Goal: Task Accomplishment & Management: Use online tool/utility

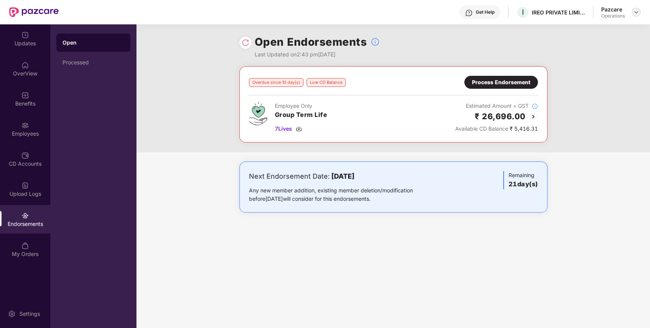
click at [638, 14] on img at bounding box center [636, 12] width 6 height 6
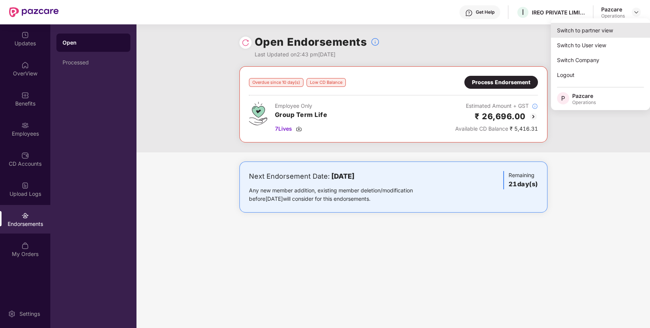
click at [605, 27] on div "Switch to partner view" at bounding box center [600, 30] width 99 height 15
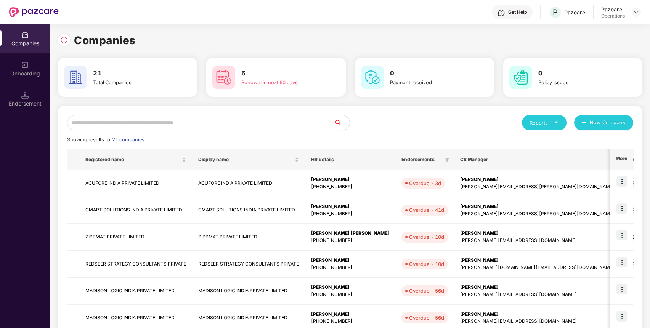
click at [306, 118] on input "text" at bounding box center [200, 122] width 267 height 15
type input "*"
click at [63, 42] on img at bounding box center [64, 40] width 8 height 8
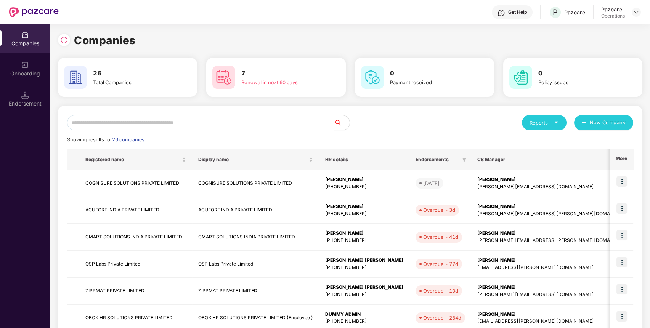
click at [142, 124] on input "text" at bounding box center [200, 122] width 267 height 15
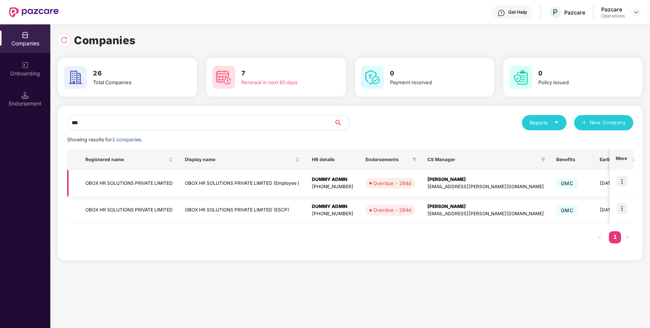
type input "***"
click at [619, 181] on img at bounding box center [621, 181] width 11 height 11
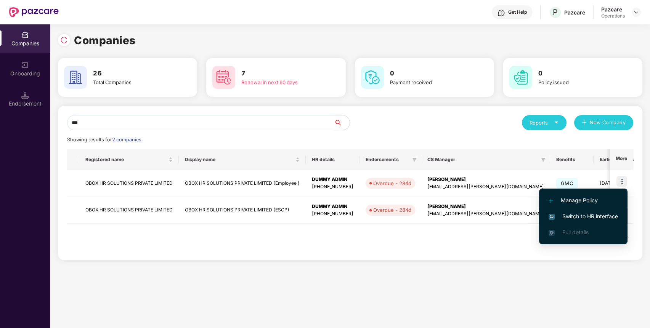
click at [587, 219] on span "Switch to HR interface" at bounding box center [582, 216] width 69 height 8
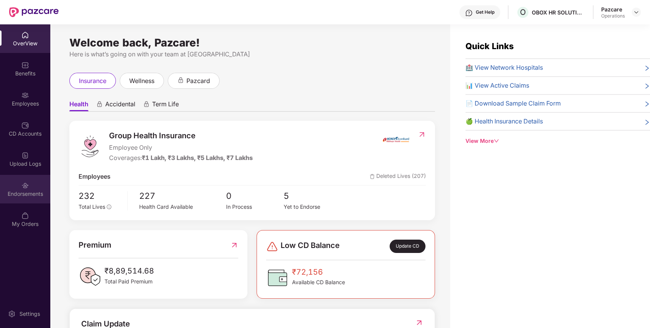
click at [31, 192] on div "Endorsements" at bounding box center [25, 194] width 50 height 8
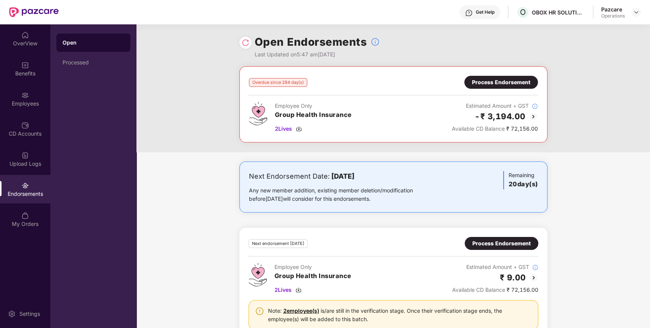
scroll to position [26, 0]
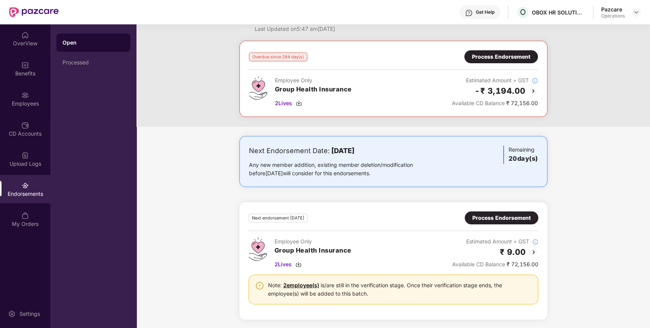
click at [474, 219] on div "Process Endorsement" at bounding box center [501, 218] width 58 height 8
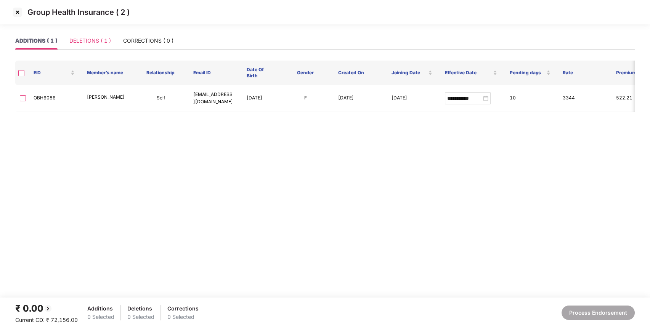
click at [104, 35] on div "DELETIONS ( 1 )" at bounding box center [90, 41] width 42 height 18
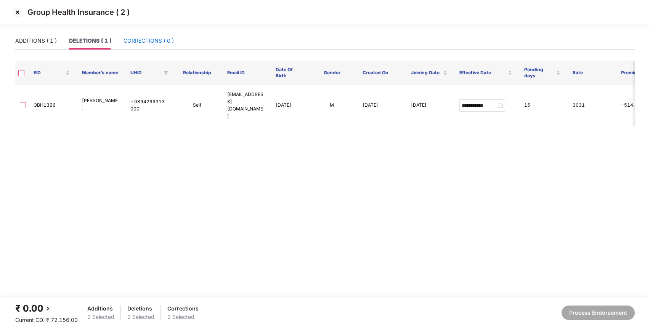
click at [140, 38] on div "CORRECTIONS ( 0 )" at bounding box center [148, 41] width 50 height 8
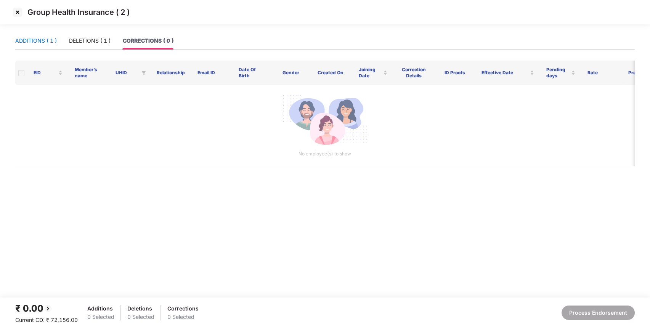
click at [43, 44] on div "ADDITIONS ( 1 )" at bounding box center [36, 41] width 42 height 8
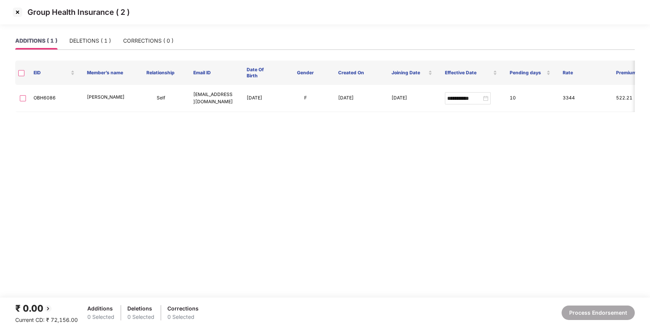
click at [98, 26] on div "Group Health Insurance ( 2 )" at bounding box center [325, 16] width 650 height 32
click at [93, 43] on div "DELETIONS ( 1 )" at bounding box center [90, 41] width 42 height 8
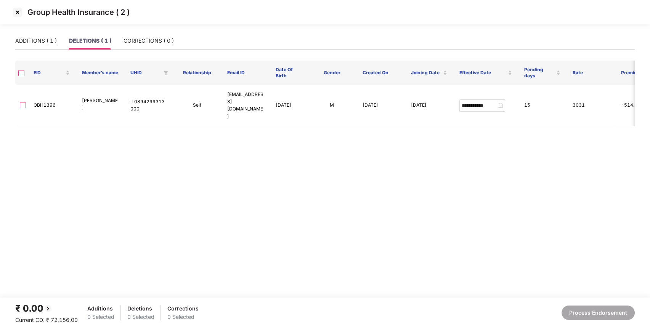
click at [19, 11] on img at bounding box center [17, 12] width 12 height 12
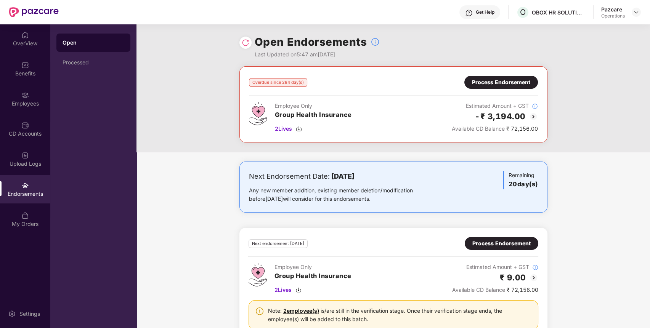
click at [519, 78] on div "Process Endorsement" at bounding box center [501, 82] width 58 height 8
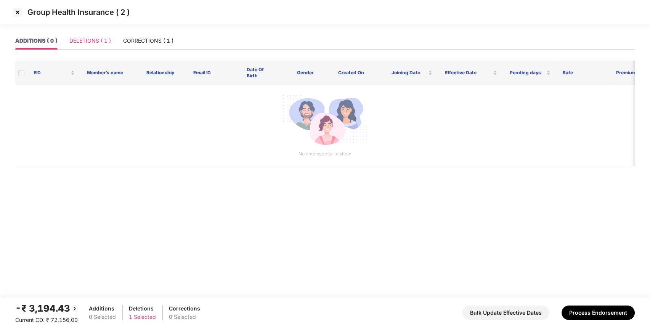
click at [103, 34] on div "DELETIONS ( 1 )" at bounding box center [90, 41] width 42 height 18
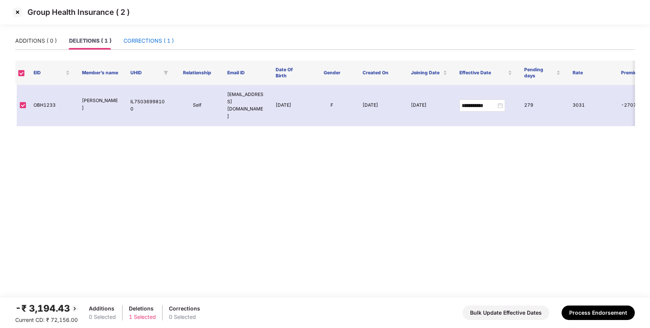
click at [157, 41] on div "CORRECTIONS ( 1 )" at bounding box center [148, 41] width 50 height 8
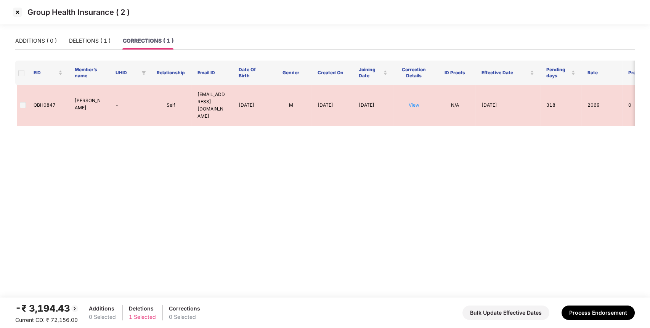
click at [15, 9] on img at bounding box center [17, 12] width 12 height 12
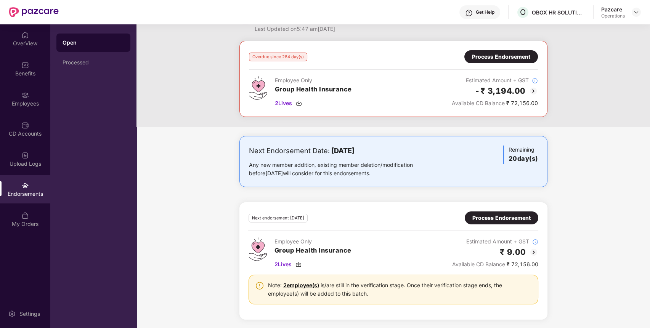
click at [518, 217] on div "Process Endorsement" at bounding box center [501, 218] width 58 height 8
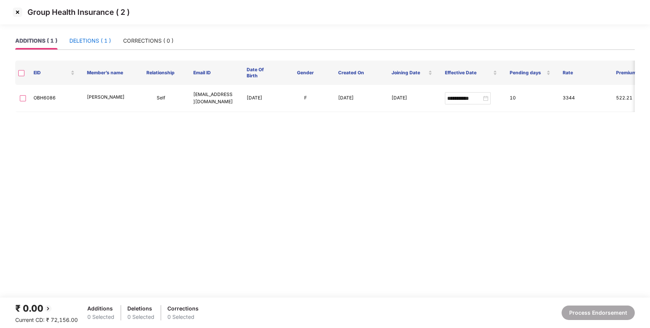
click at [97, 43] on div "DELETIONS ( 1 )" at bounding box center [90, 41] width 42 height 8
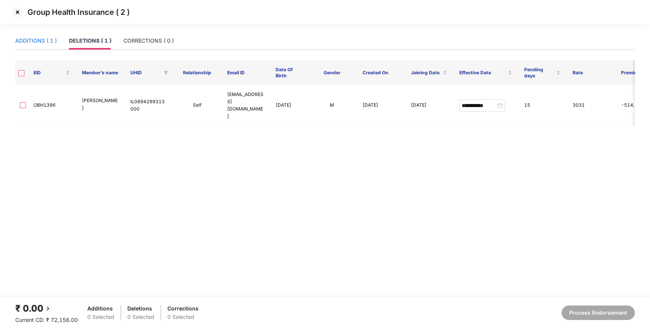
click at [37, 43] on div "ADDITIONS ( 1 )" at bounding box center [36, 41] width 42 height 8
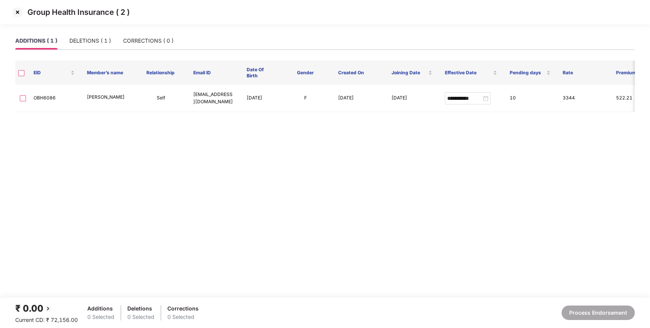
click at [79, 30] on div "Group Health Insurance ( 2 )" at bounding box center [325, 16] width 650 height 32
click at [84, 43] on div "DELETIONS ( 1 )" at bounding box center [90, 41] width 42 height 8
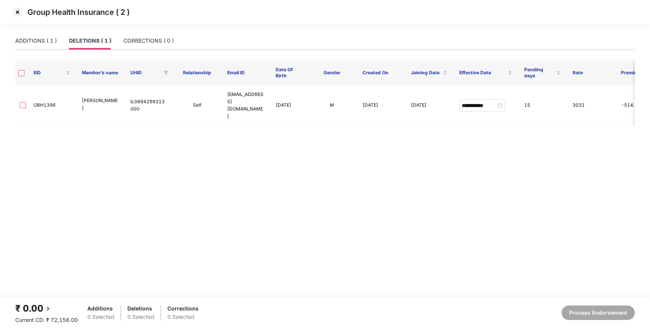
click at [19, 13] on img at bounding box center [17, 12] width 12 height 12
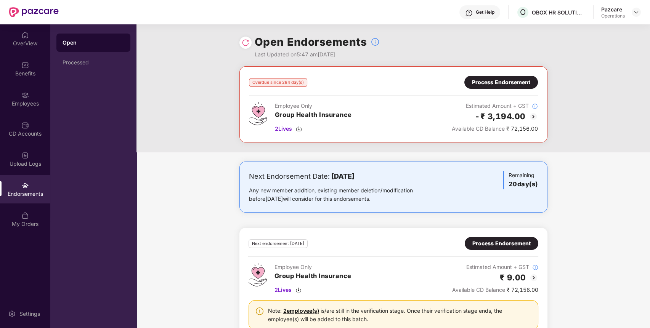
click at [528, 76] on div "Process Endorsement" at bounding box center [501, 82] width 74 height 13
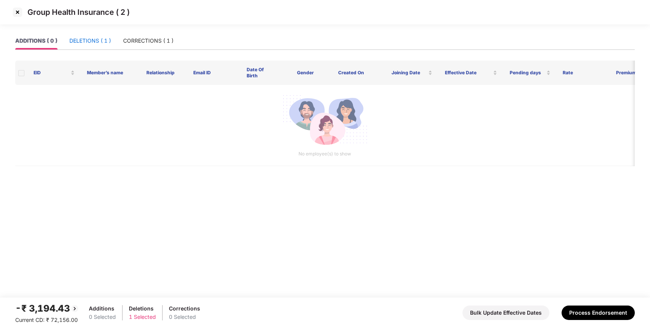
click at [96, 40] on div "DELETIONS ( 1 )" at bounding box center [90, 41] width 42 height 8
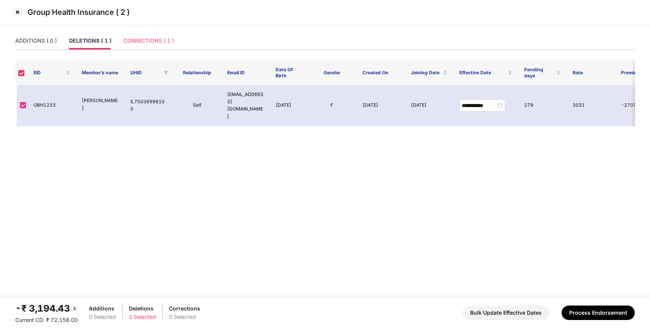
click at [140, 46] on div "CORRECTIONS ( 1 )" at bounding box center [148, 41] width 50 height 18
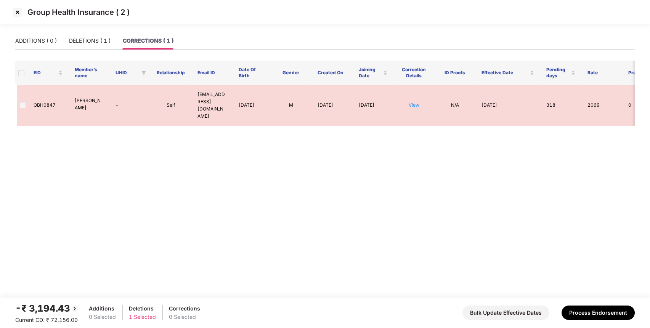
click at [14, 11] on img at bounding box center [17, 12] width 12 height 12
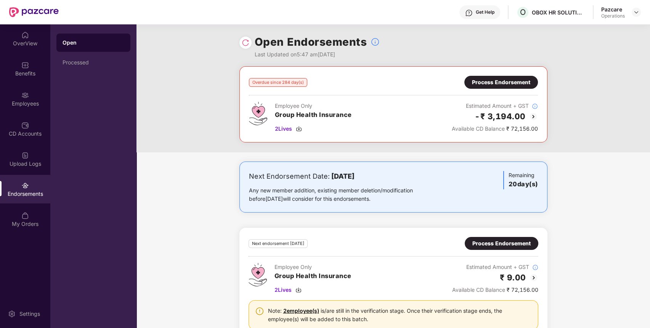
click at [631, 13] on div "Pazcare Operations" at bounding box center [621, 12] width 40 height 13
click at [634, 13] on img at bounding box center [636, 12] width 6 height 6
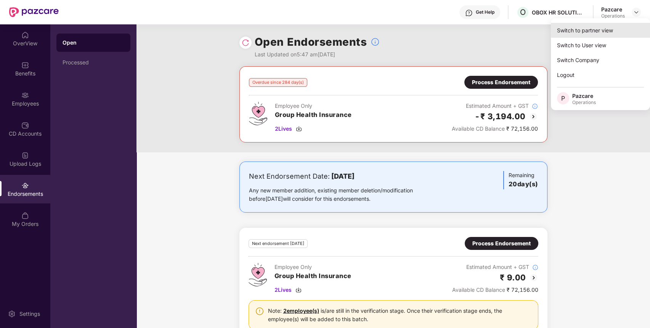
click at [616, 28] on div "Switch to partner view" at bounding box center [600, 30] width 99 height 15
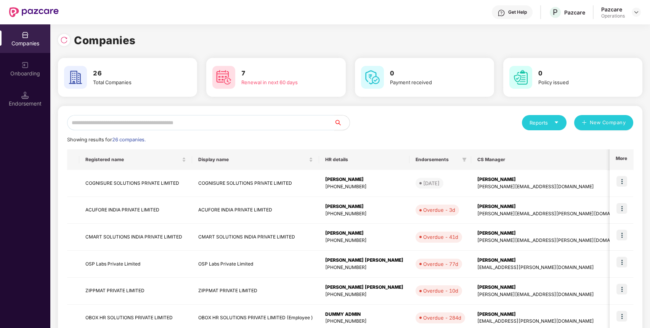
click at [290, 123] on input "text" at bounding box center [200, 122] width 267 height 15
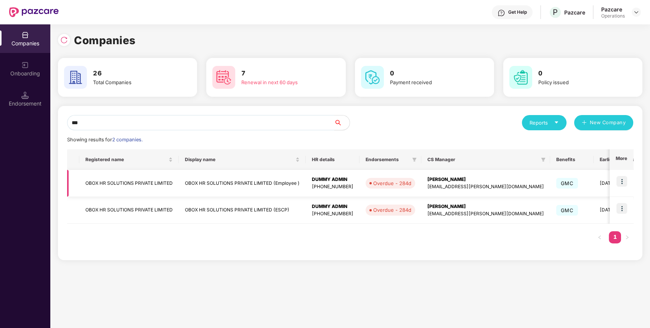
type input "***"
click at [623, 180] on img at bounding box center [621, 181] width 11 height 11
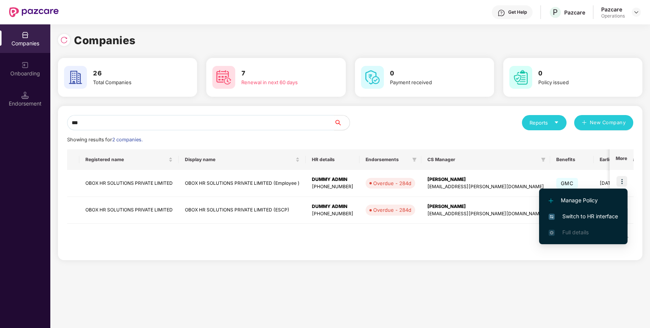
click at [603, 216] on span "Switch to HR interface" at bounding box center [582, 216] width 69 height 8
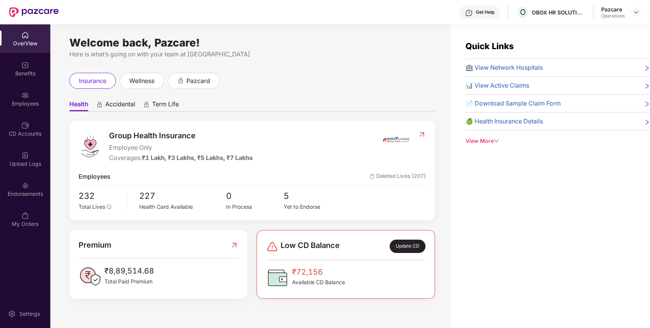
click at [14, 195] on div "Endorsements" at bounding box center [25, 194] width 50 height 8
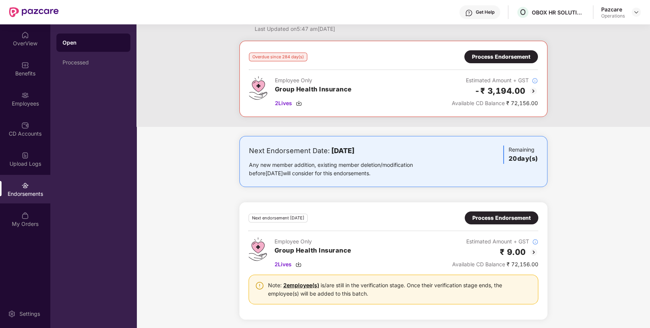
scroll to position [0, 0]
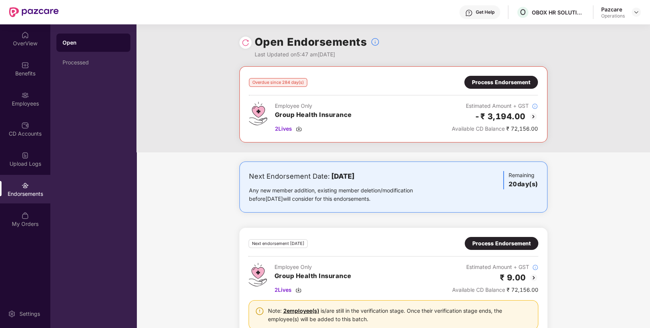
click at [511, 85] on div "Process Endorsement" at bounding box center [501, 82] width 58 height 8
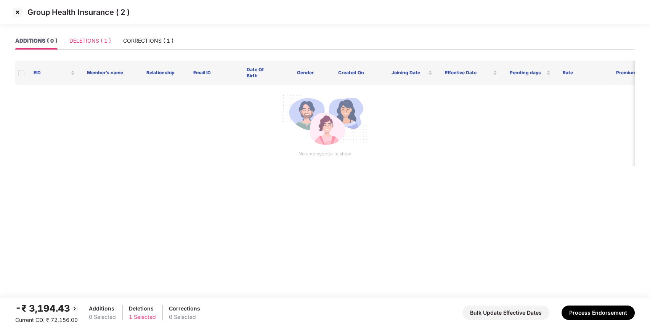
click at [86, 48] on div "DELETIONS ( 1 )" at bounding box center [90, 41] width 42 height 18
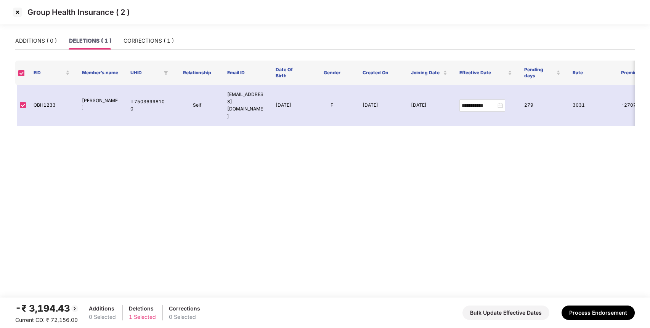
click at [19, 14] on img at bounding box center [17, 12] width 12 height 12
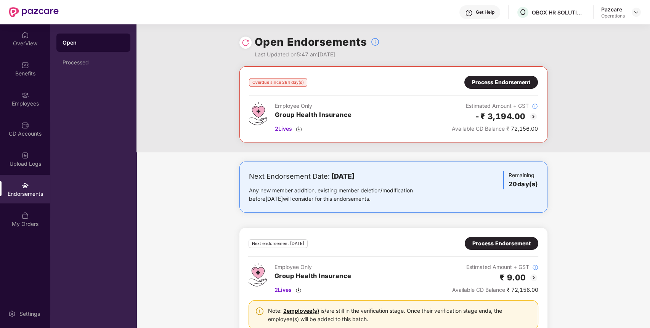
click at [492, 242] on div "Process Endorsement" at bounding box center [501, 243] width 58 height 8
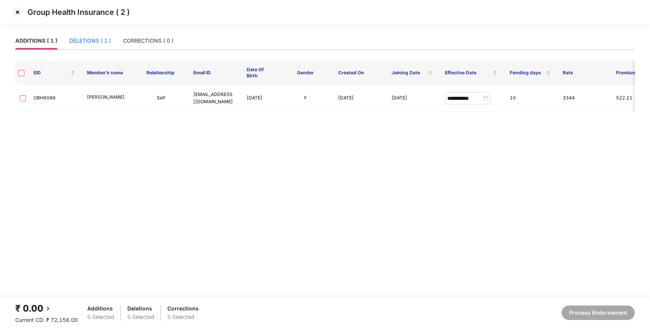
click at [98, 44] on div "DELETIONS ( 1 )" at bounding box center [90, 41] width 42 height 8
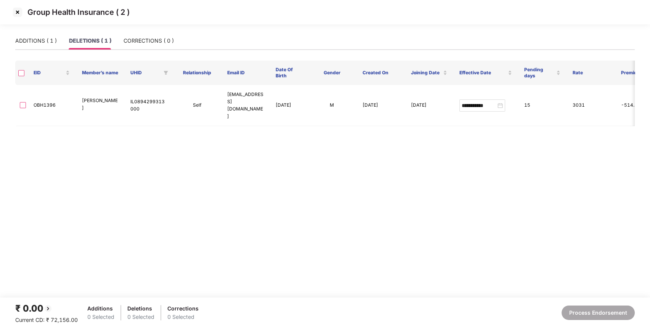
click at [17, 11] on img at bounding box center [17, 12] width 12 height 12
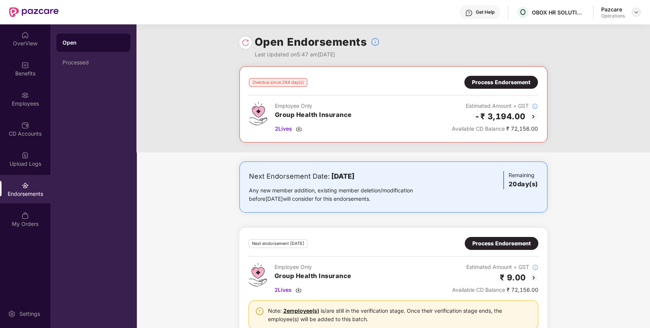
click at [637, 12] on img at bounding box center [636, 12] width 6 height 6
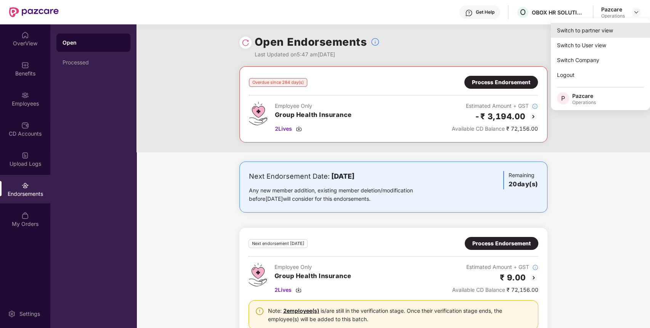
click at [600, 30] on div "Switch to partner view" at bounding box center [600, 30] width 99 height 15
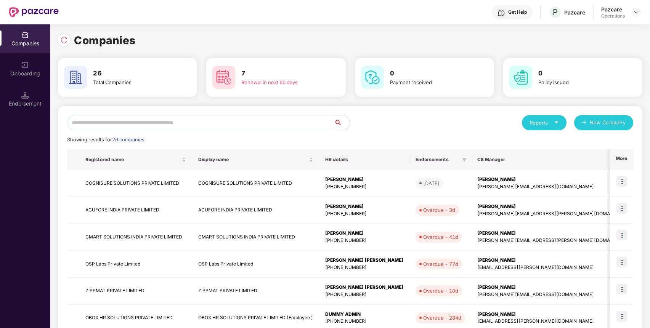
click at [275, 118] on input "text" at bounding box center [200, 122] width 267 height 15
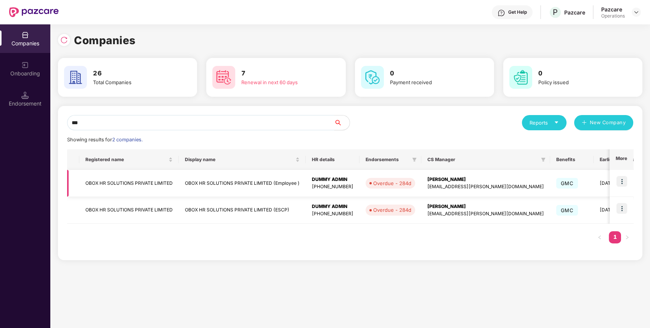
type input "***"
click at [625, 185] on img at bounding box center [621, 181] width 11 height 11
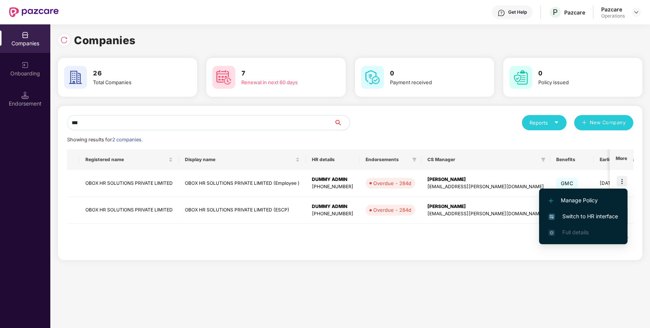
click at [591, 216] on span "Switch to HR interface" at bounding box center [582, 216] width 69 height 8
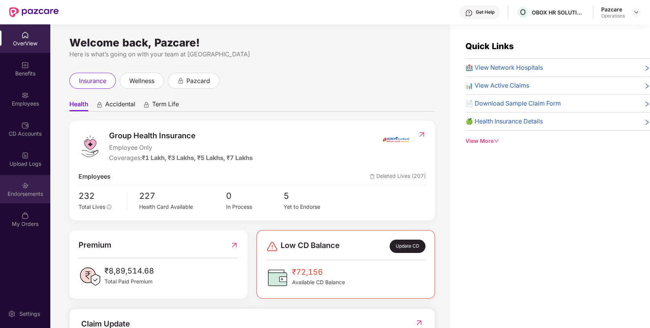
click at [32, 193] on div "Endorsements" at bounding box center [25, 194] width 50 height 8
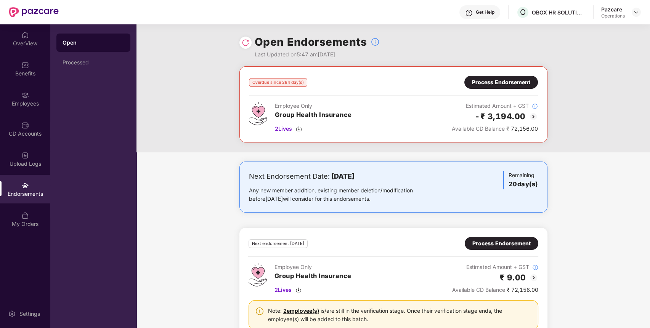
click at [500, 240] on div "Process Endorsement" at bounding box center [501, 243] width 58 height 8
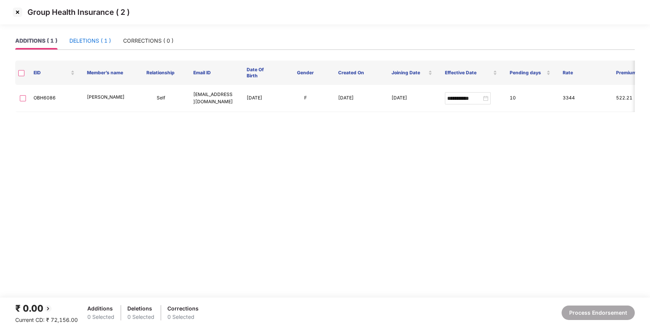
click at [88, 37] on div "DELETIONS ( 1 )" at bounding box center [90, 41] width 42 height 8
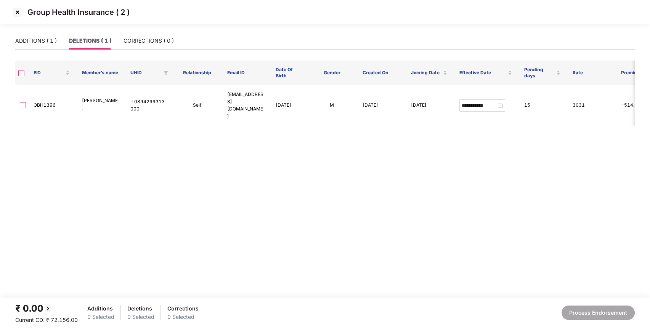
click at [18, 11] on img at bounding box center [17, 12] width 12 height 12
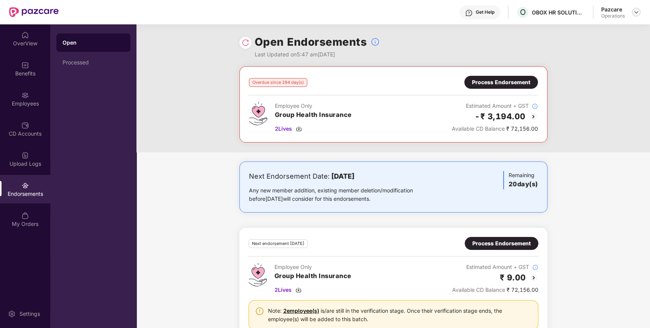
click at [633, 12] on img at bounding box center [636, 12] width 6 height 6
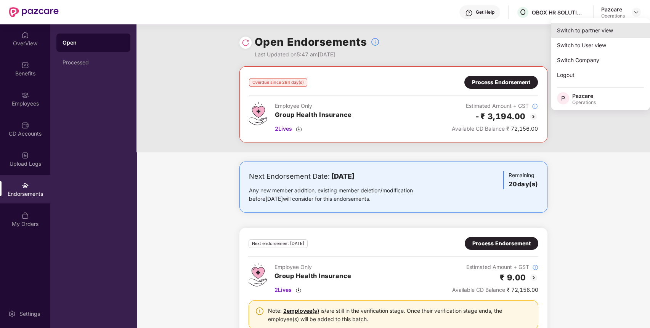
click at [612, 26] on div "Switch to partner view" at bounding box center [600, 30] width 99 height 15
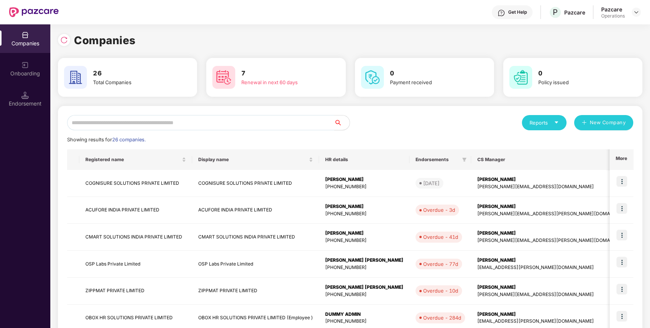
click at [308, 127] on input "text" at bounding box center [200, 122] width 267 height 15
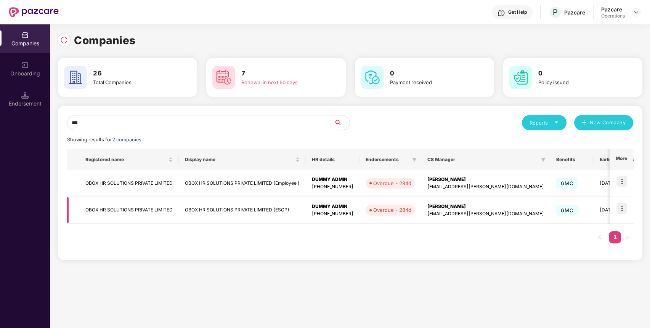
type input "***"
click at [622, 211] on img at bounding box center [621, 208] width 11 height 11
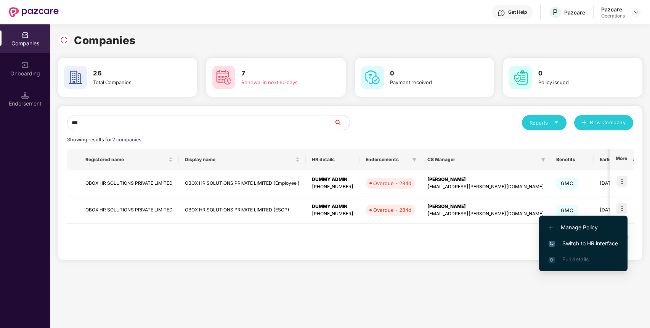
click at [595, 242] on span "Switch to HR interface" at bounding box center [582, 243] width 69 height 8
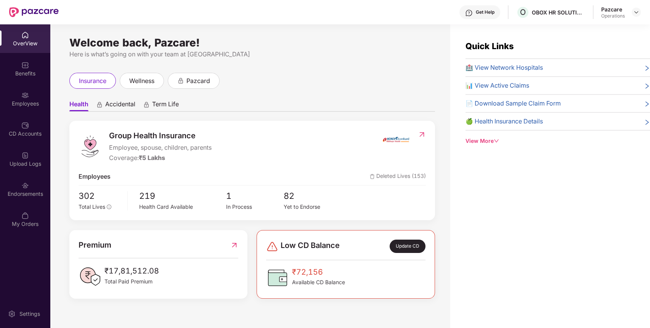
click at [14, 201] on div "Endorsements" at bounding box center [25, 189] width 50 height 29
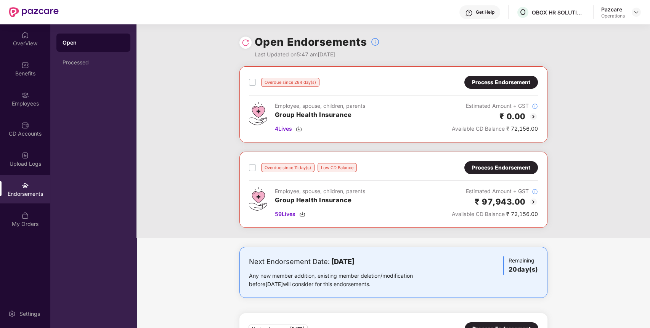
scroll to position [111, 0]
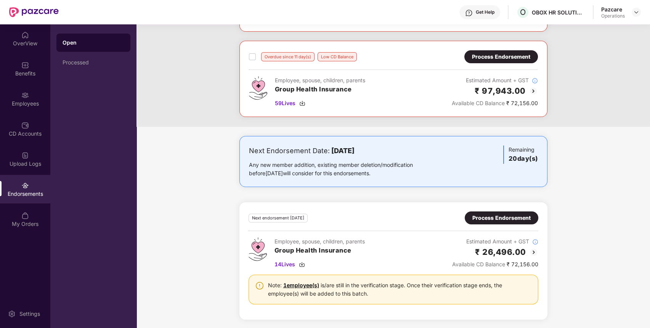
click at [495, 217] on div "Process Endorsement" at bounding box center [501, 218] width 58 height 8
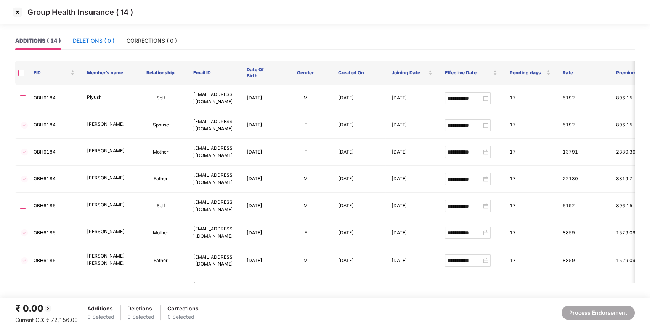
click at [86, 43] on div "DELETIONS ( 0 )" at bounding box center [94, 41] width 42 height 8
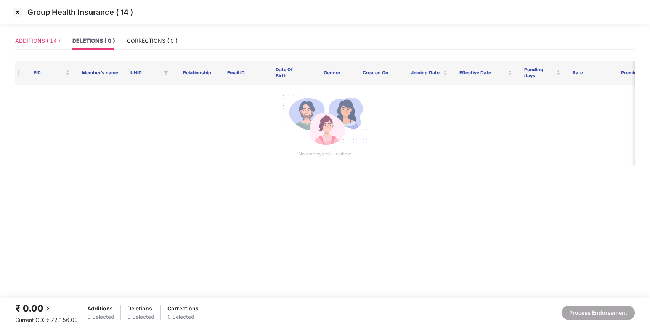
click at [42, 35] on div "ADDITIONS ( 14 )" at bounding box center [37, 41] width 45 height 18
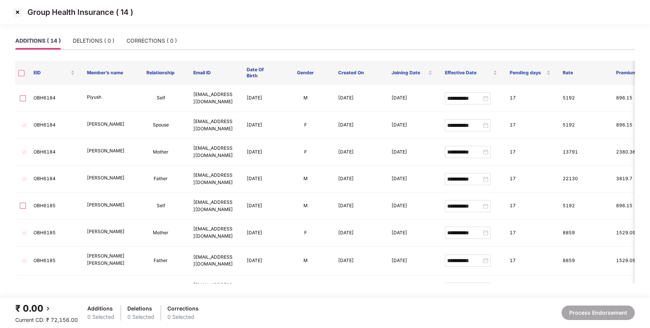
click at [19, 12] on img at bounding box center [17, 12] width 12 height 12
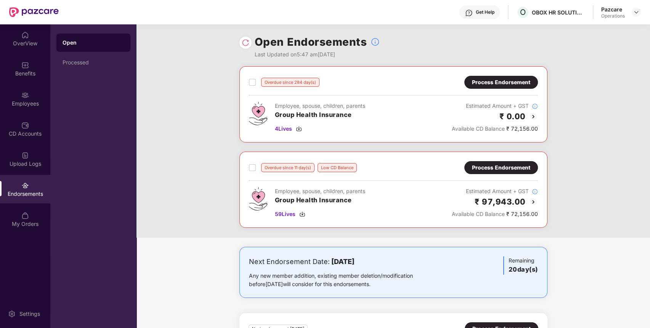
click at [497, 163] on div "Process Endorsement" at bounding box center [501, 167] width 74 height 13
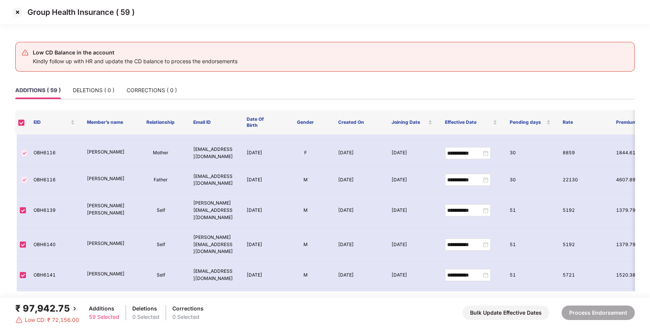
scroll to position [228, 0]
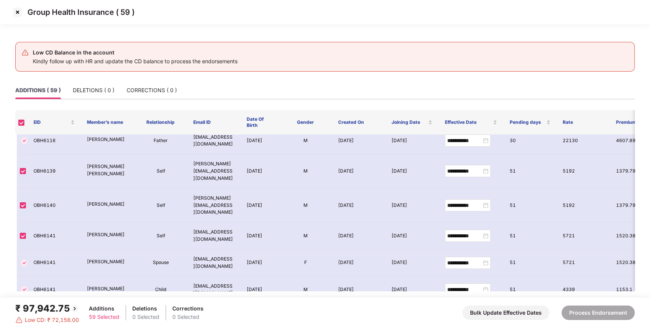
click at [18, 8] on img at bounding box center [17, 12] width 12 height 12
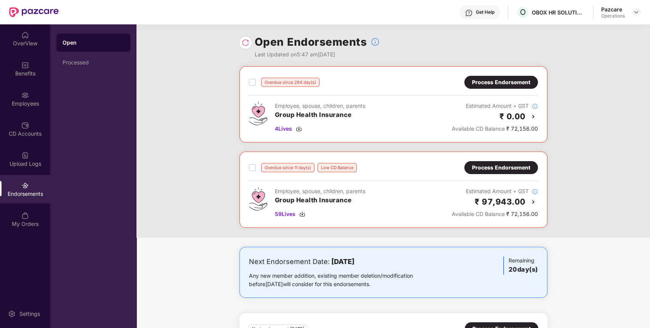
click at [634, 17] on div "Pazcare Operations" at bounding box center [621, 12] width 40 height 13
click at [634, 10] on img at bounding box center [636, 12] width 6 height 6
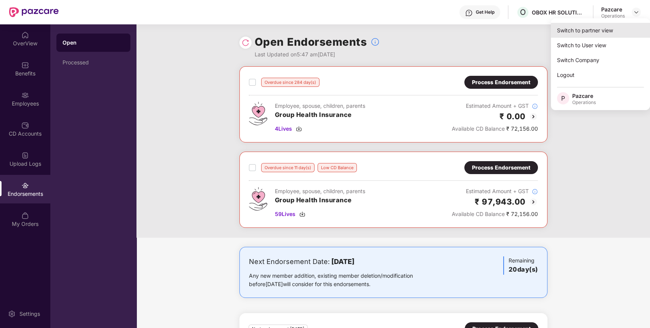
click at [604, 29] on div "Switch to partner view" at bounding box center [600, 30] width 99 height 15
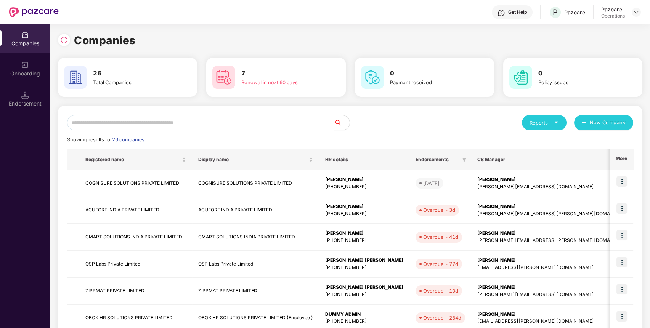
click at [315, 125] on input "text" at bounding box center [200, 122] width 267 height 15
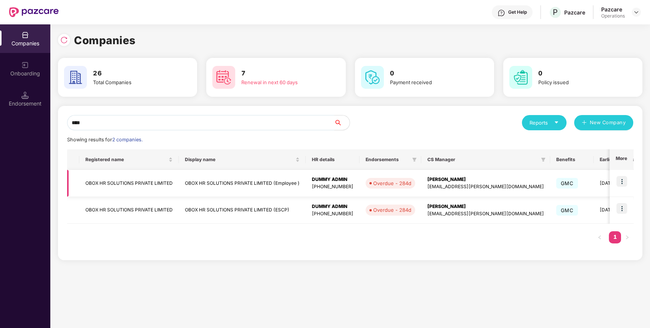
type input "****"
click at [624, 181] on img at bounding box center [621, 181] width 11 height 11
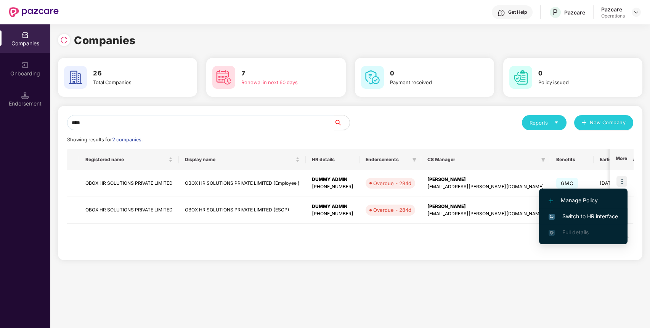
click at [594, 215] on span "Switch to HR interface" at bounding box center [582, 216] width 69 height 8
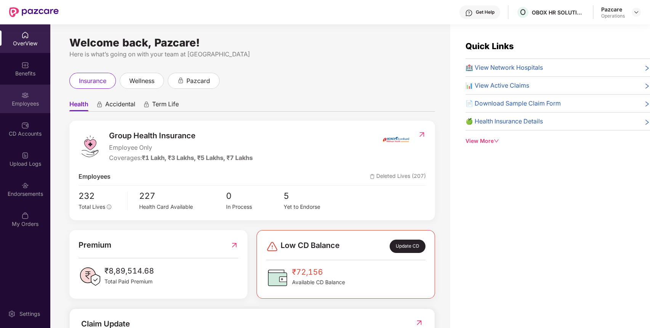
click at [29, 95] on img at bounding box center [25, 95] width 8 height 8
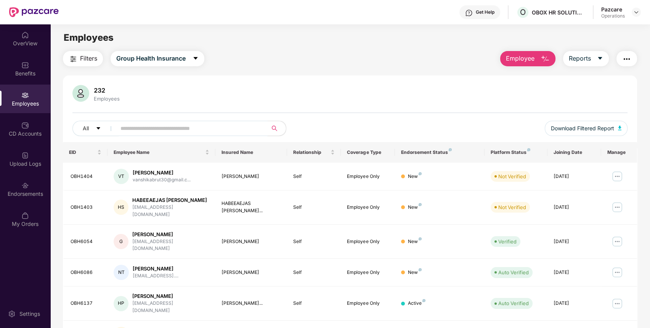
click at [158, 130] on input "text" at bounding box center [188, 128] width 137 height 11
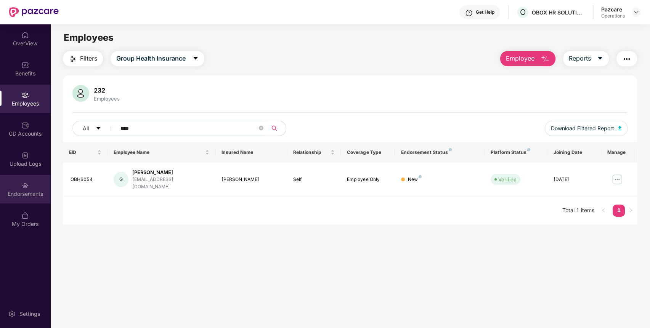
type input "****"
click at [23, 189] on div "Endorsements" at bounding box center [25, 189] width 50 height 29
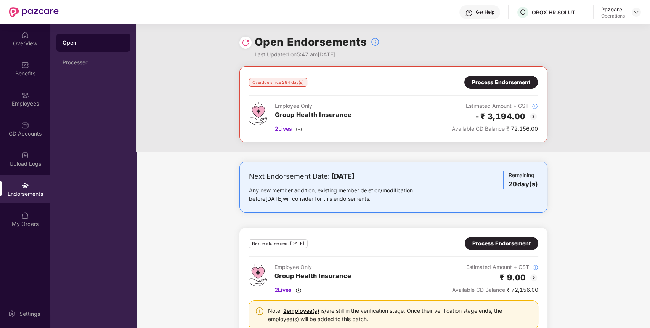
scroll to position [26, 0]
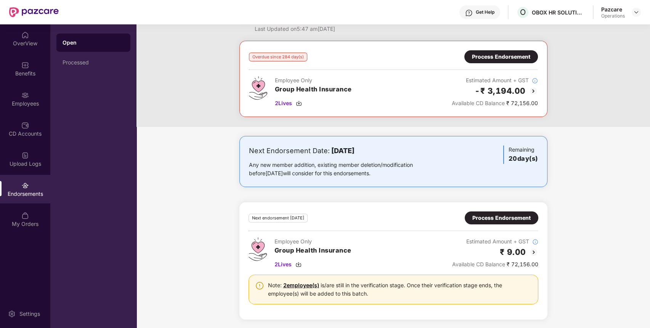
click at [503, 212] on div "Process Endorsement" at bounding box center [501, 217] width 74 height 13
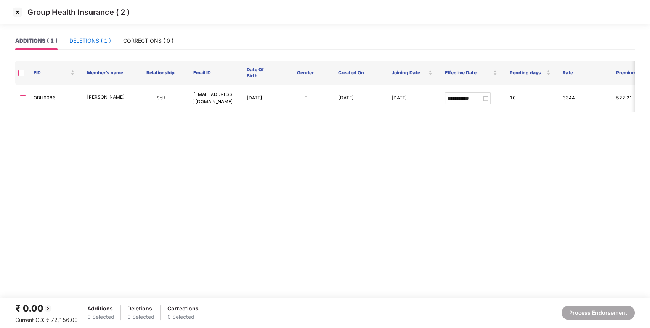
click at [94, 43] on div "DELETIONS ( 1 )" at bounding box center [90, 41] width 42 height 8
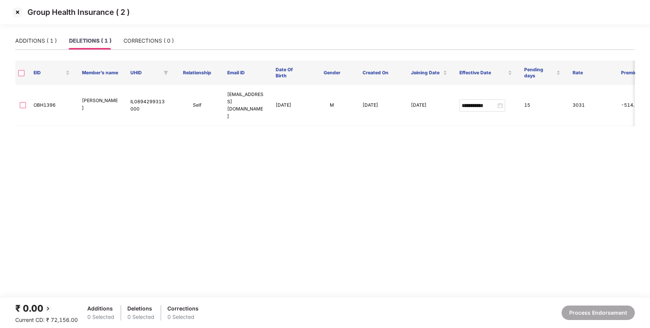
click at [18, 15] on img at bounding box center [17, 12] width 12 height 12
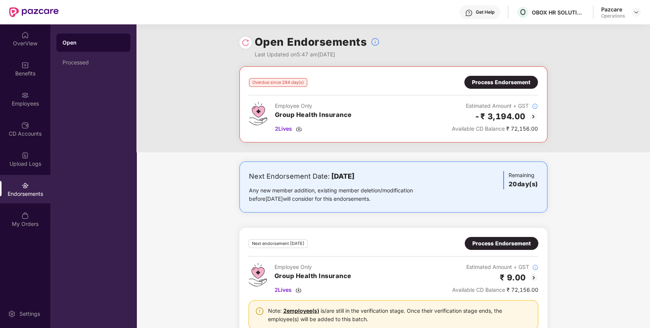
click at [530, 83] on div "Process Endorsement" at bounding box center [501, 82] width 74 height 13
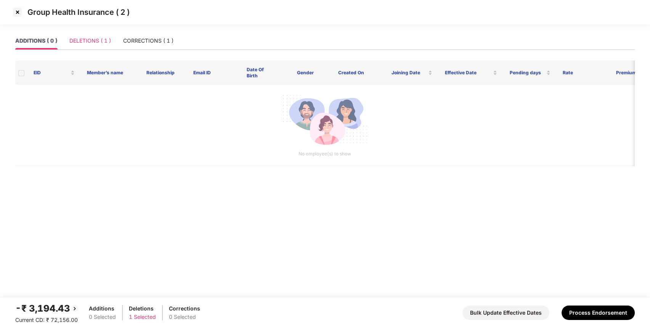
click at [85, 34] on div "DELETIONS ( 1 )" at bounding box center [90, 41] width 42 height 18
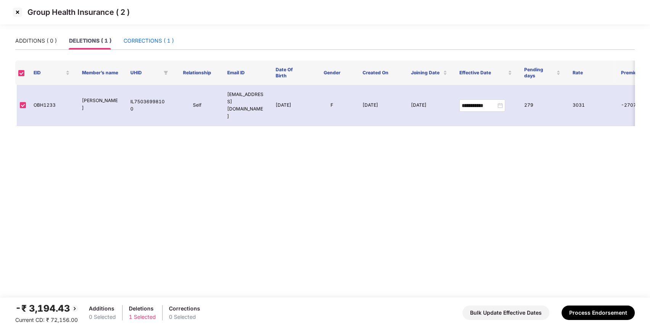
click at [138, 44] on div "CORRECTIONS ( 1 )" at bounding box center [148, 41] width 50 height 8
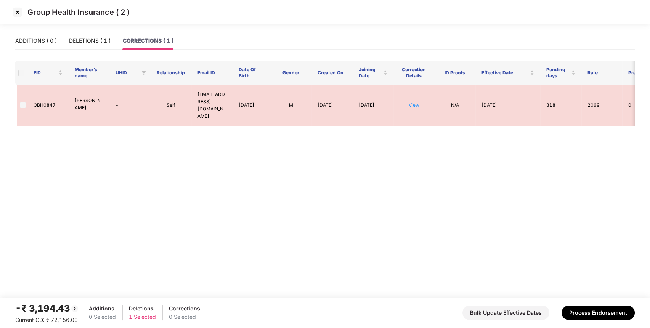
click at [12, 10] on img at bounding box center [17, 12] width 12 height 12
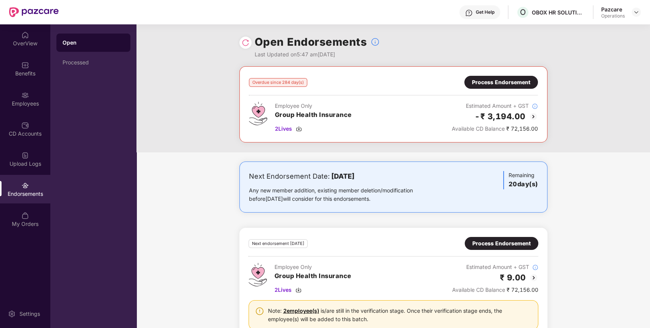
click at [245, 45] on img at bounding box center [246, 43] width 8 height 8
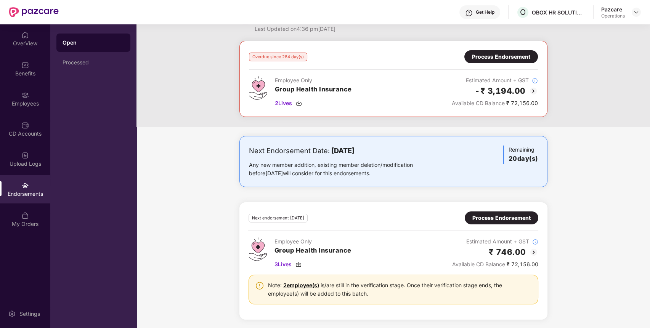
click at [488, 219] on div "Process Endorsement" at bounding box center [501, 218] width 58 height 8
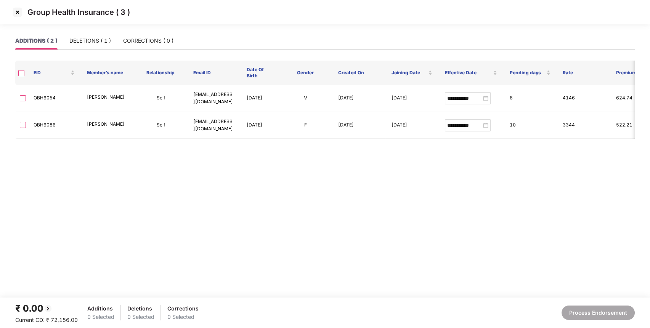
click at [17, 11] on img at bounding box center [17, 12] width 12 height 12
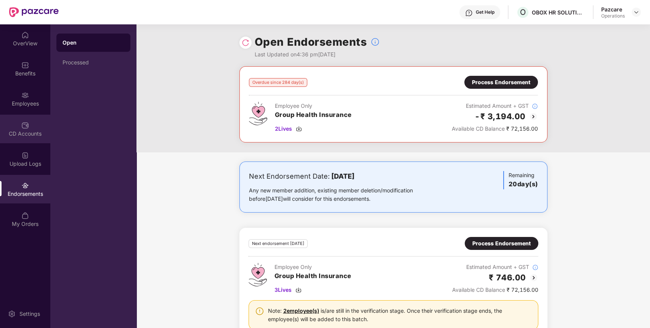
click at [18, 122] on div "CD Accounts" at bounding box center [25, 129] width 50 height 29
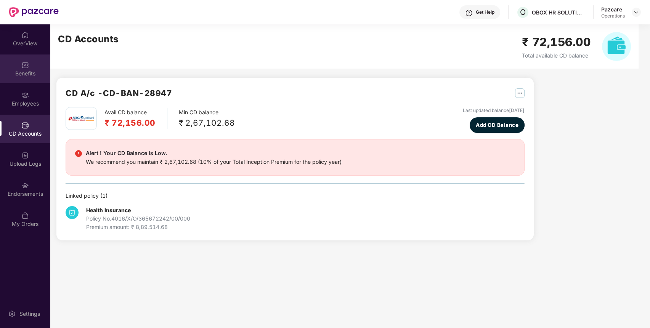
click at [18, 73] on div "Benefits" at bounding box center [25, 74] width 50 height 8
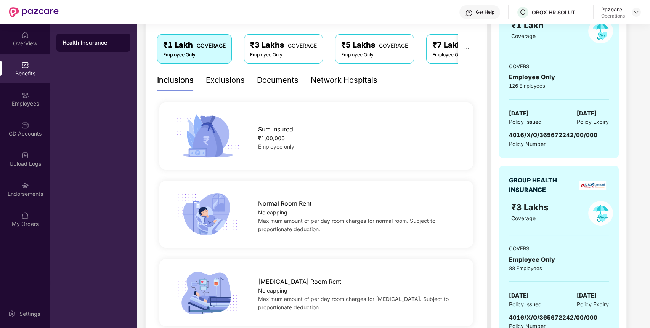
scroll to position [0, 0]
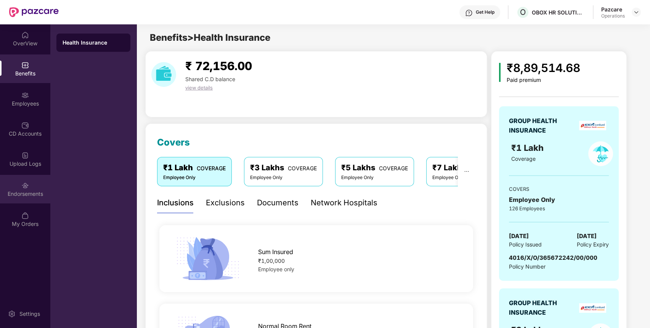
click at [28, 184] on img at bounding box center [25, 186] width 8 height 8
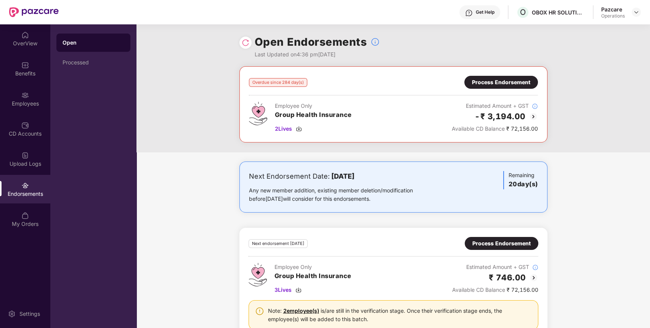
scroll to position [26, 0]
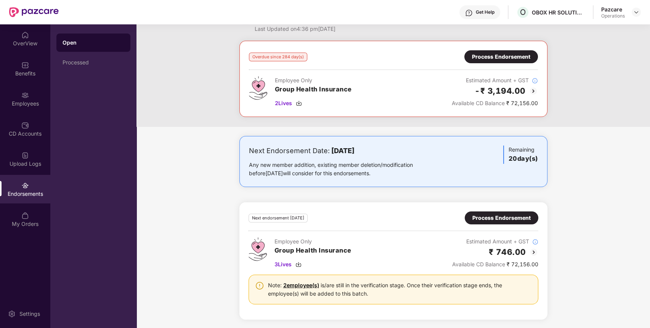
click at [499, 216] on div "Process Endorsement" at bounding box center [501, 218] width 58 height 8
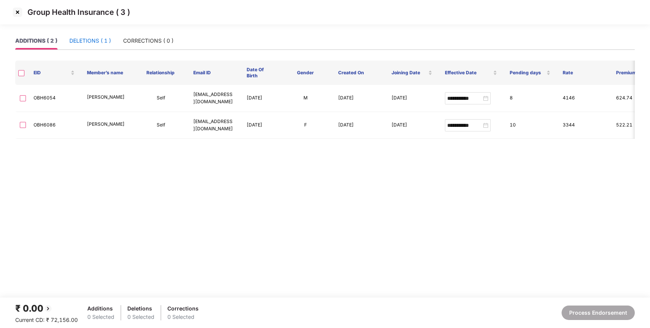
click at [98, 38] on div "DELETIONS ( 1 )" at bounding box center [90, 41] width 42 height 8
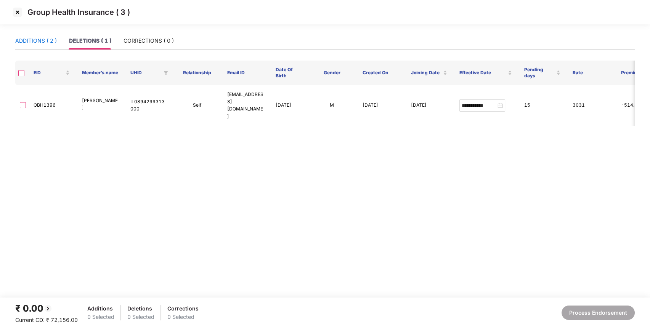
click at [41, 38] on div "ADDITIONS ( 2 )" at bounding box center [36, 41] width 42 height 8
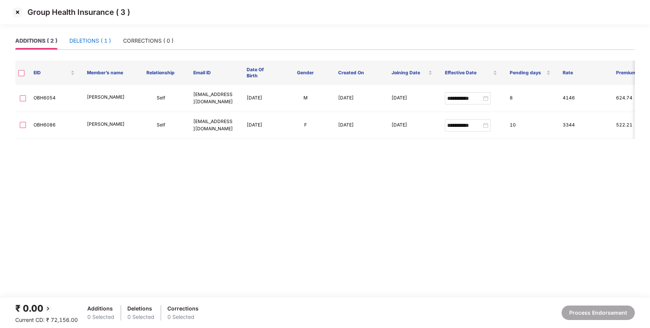
click at [78, 40] on div "DELETIONS ( 1 )" at bounding box center [90, 41] width 42 height 8
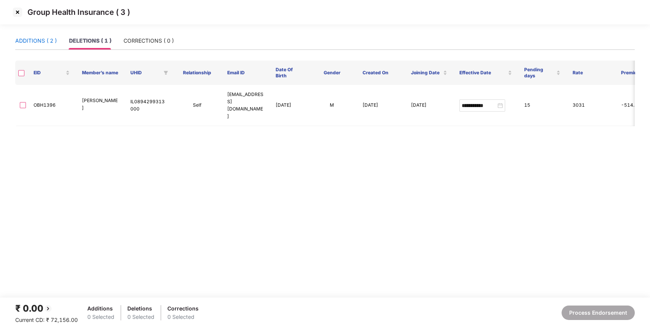
click at [41, 38] on div "ADDITIONS ( 2 )" at bounding box center [36, 41] width 42 height 8
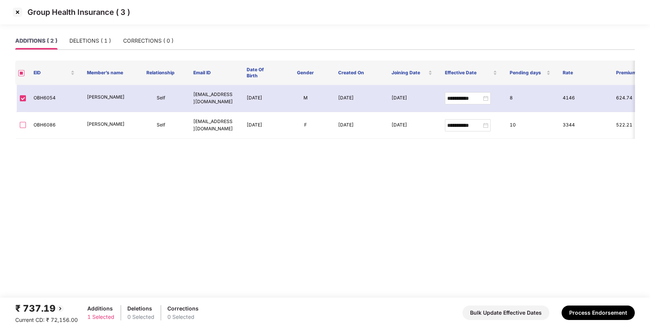
click at [18, 12] on img at bounding box center [17, 12] width 12 height 12
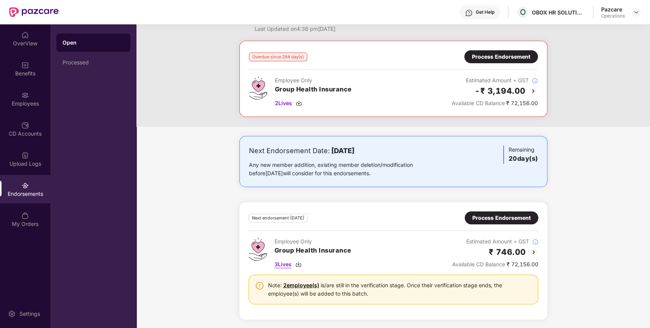
click at [280, 265] on span "3 Lives" at bounding box center [282, 264] width 17 height 8
click at [22, 68] on img at bounding box center [25, 65] width 8 height 8
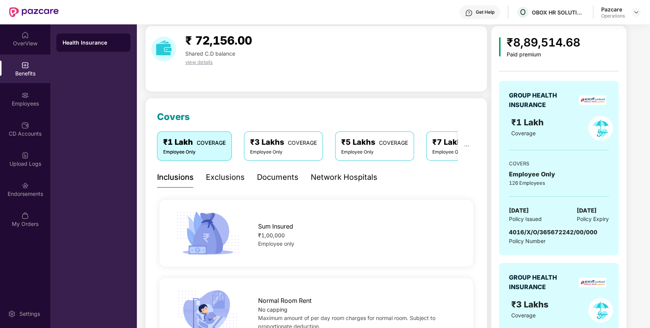
click at [568, 230] on span "4016/X/O/365672242/00/000" at bounding box center [553, 232] width 88 height 7
copy span "4016/X/O/365672242/00/000"
click at [568, 230] on span "4016/X/O/365672242/00/000" at bounding box center [553, 232] width 88 height 7
click at [36, 179] on div "Endorsements" at bounding box center [25, 189] width 50 height 29
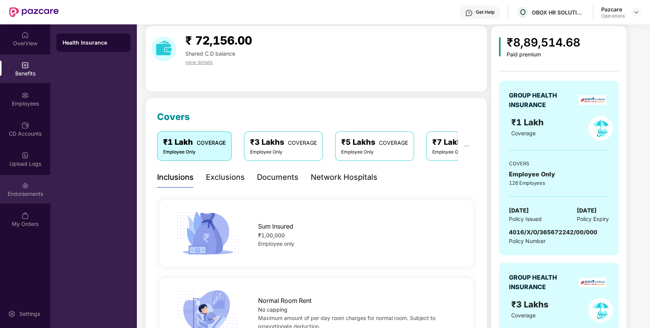
scroll to position [0, 0]
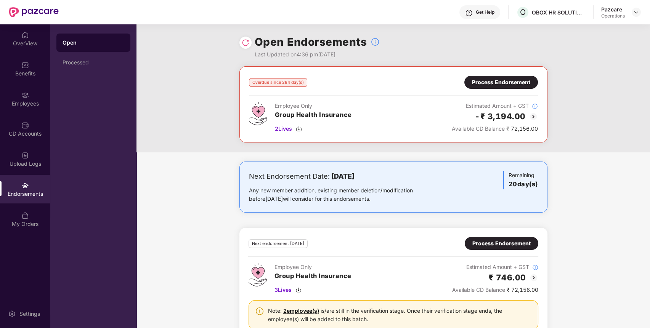
click at [513, 239] on div "Process Endorsement" at bounding box center [501, 243] width 58 height 8
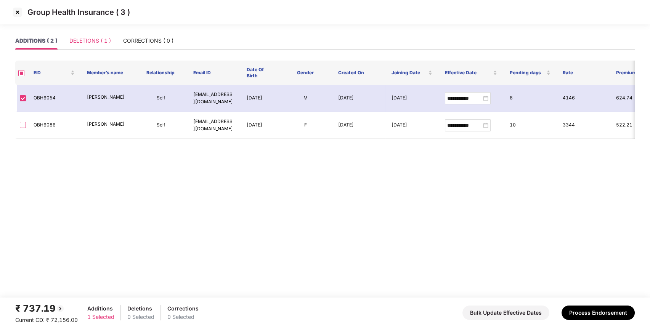
click at [96, 35] on div "DELETIONS ( 1 )" at bounding box center [90, 41] width 42 height 18
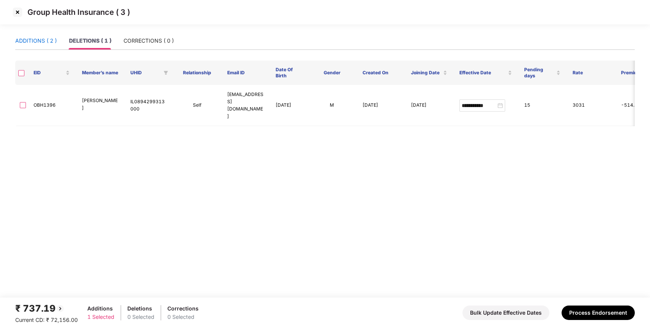
click at [51, 44] on div "ADDITIONS ( 2 )" at bounding box center [36, 41] width 42 height 8
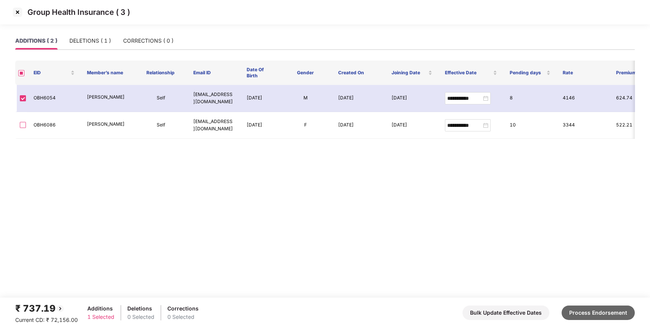
click at [586, 308] on button "Process Endorsement" at bounding box center [597, 313] width 73 height 14
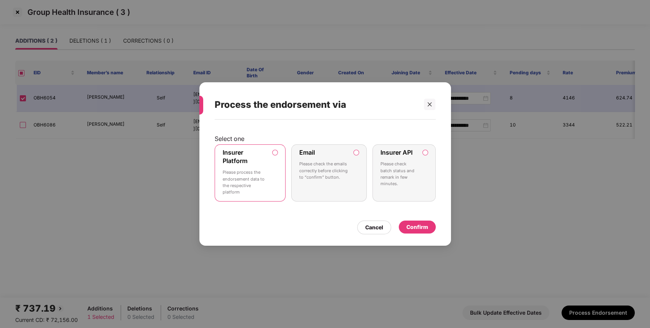
click at [419, 225] on div "Confirm" at bounding box center [417, 227] width 22 height 8
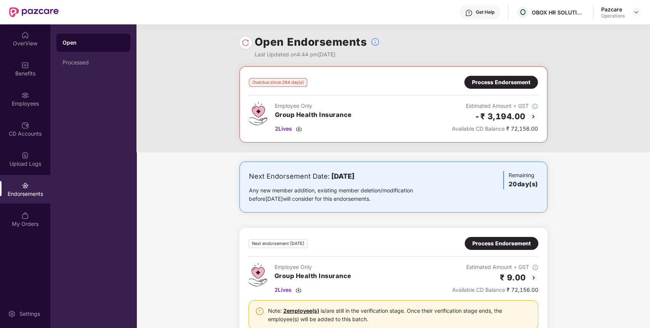
click at [204, 110] on div "Overdue since 284 day(s) Process Endorsement Employee Only Group Health Insuran…" at bounding box center [392, 109] width 513 height 86
